Goal: Transaction & Acquisition: Purchase product/service

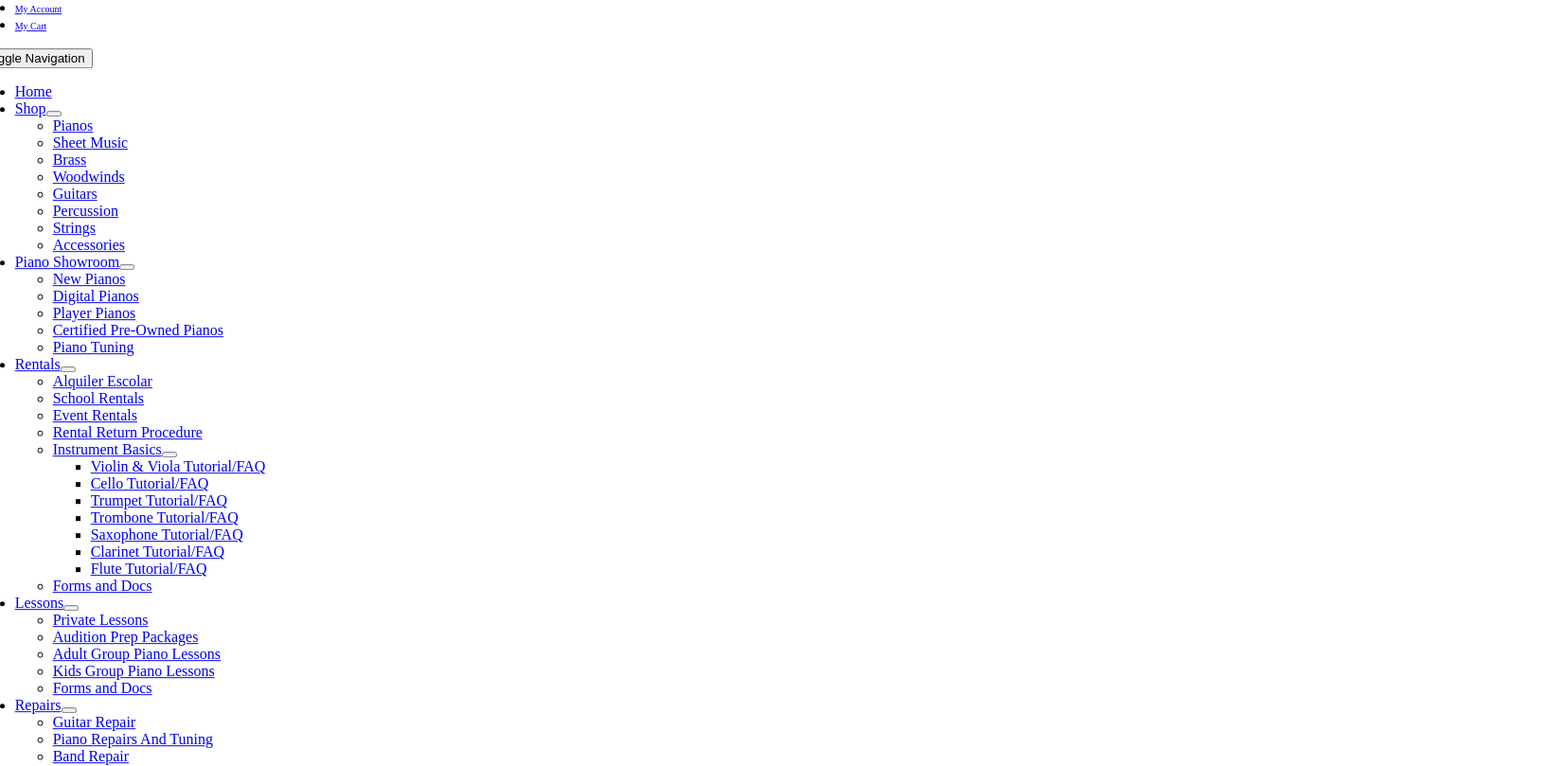
scroll to position [338, 0]
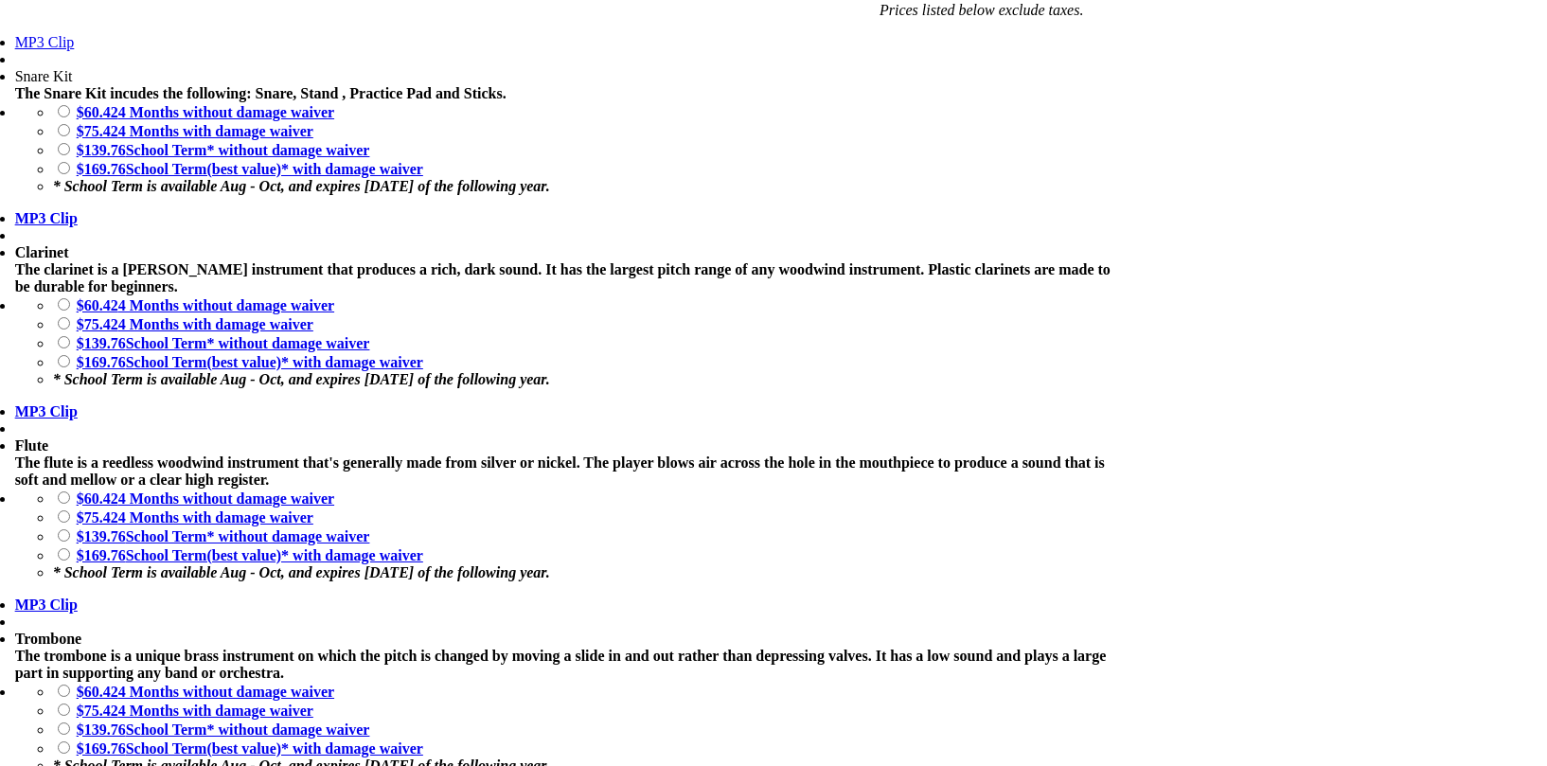
scroll to position [1546, 0]
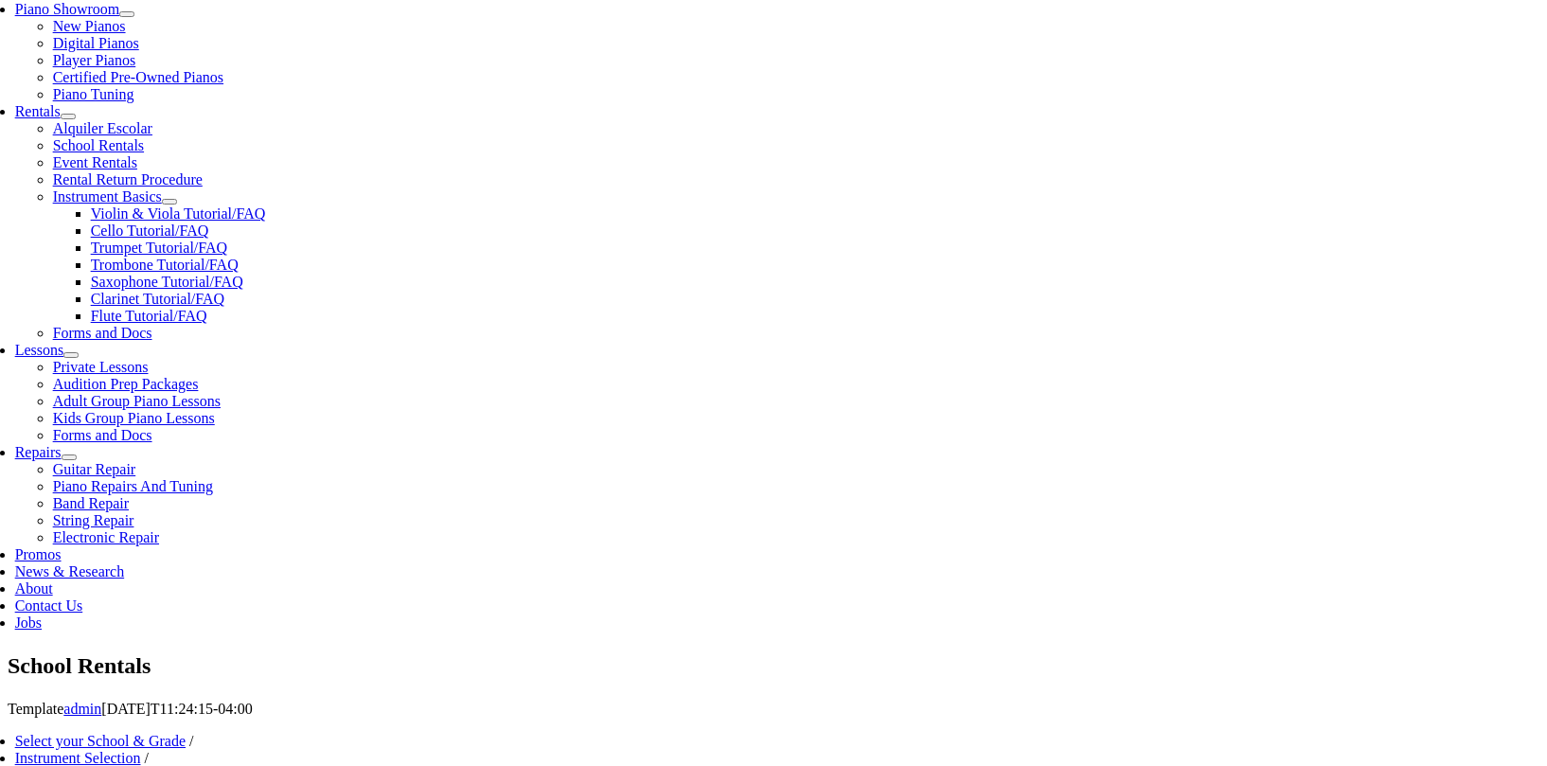
scroll to position [435, 0]
